Goal: Transaction & Acquisition: Purchase product/service

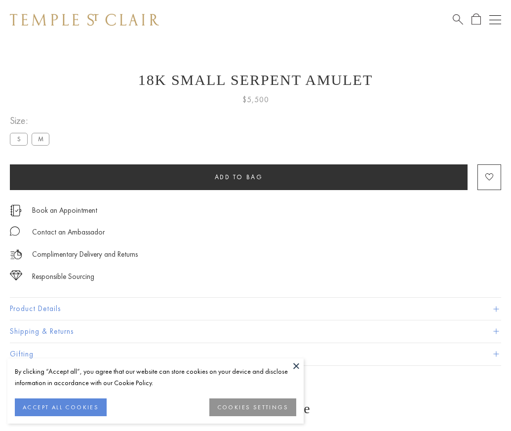
click at [238, 177] on span "Add to bag" at bounding box center [239, 177] width 48 height 8
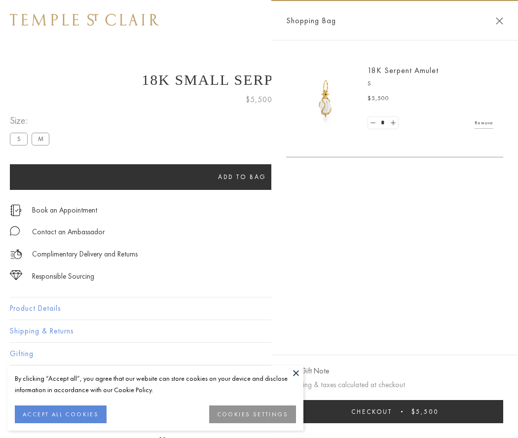
click at [401, 412] on span "submit" at bounding box center [401, 411] width 1 height 1
